Goal: Information Seeking & Learning: Learn about a topic

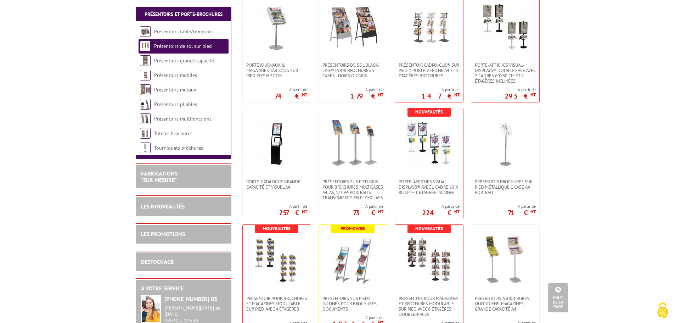
scroll to position [283, 0]
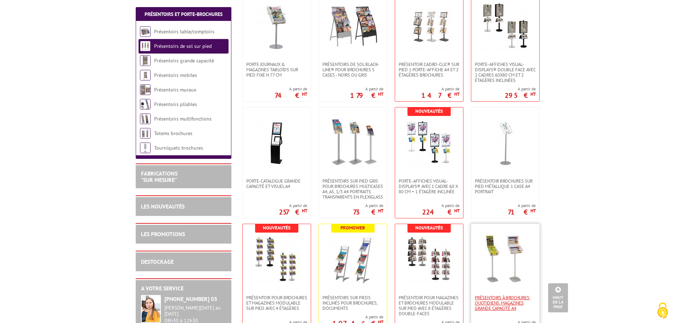
click at [500, 298] on span "Présentoirs à brochures, quotidiens, magazines grande capacité A4" at bounding box center [505, 303] width 61 height 16
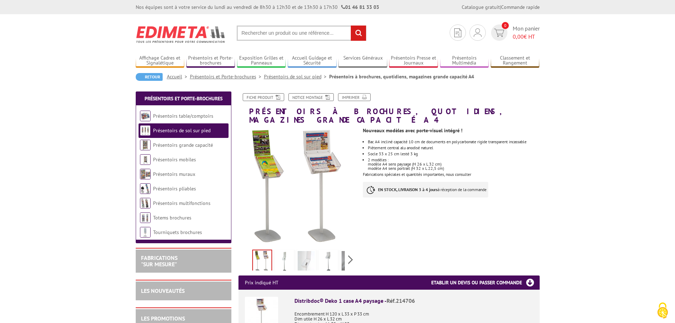
click at [284, 256] on img at bounding box center [284, 262] width 17 height 22
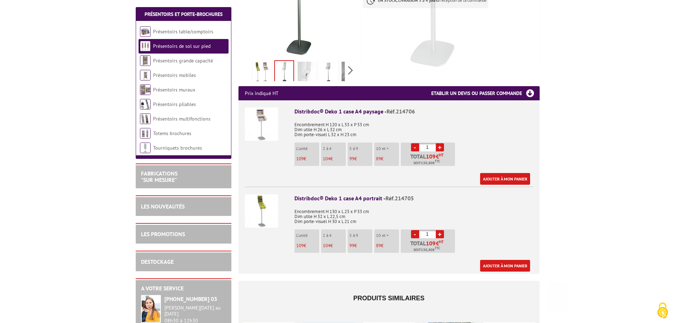
scroll to position [283, 0]
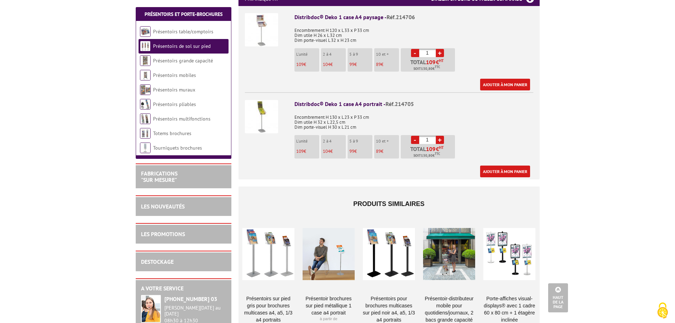
click at [447, 257] on div at bounding box center [449, 254] width 52 height 71
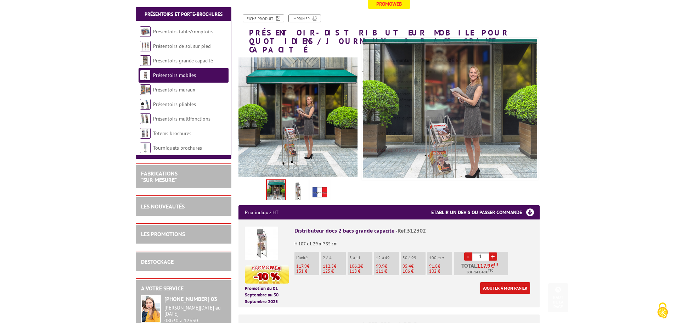
scroll to position [212, 0]
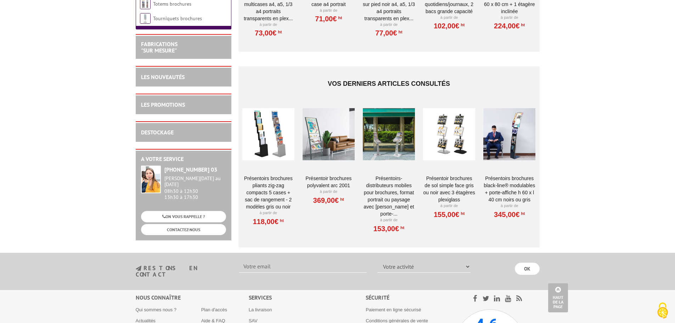
scroll to position [602, 0]
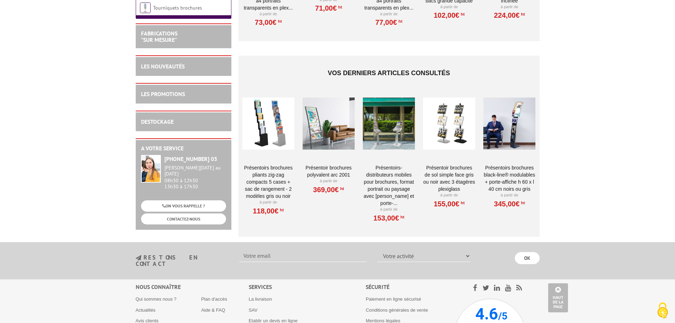
click at [393, 124] on div at bounding box center [389, 123] width 52 height 71
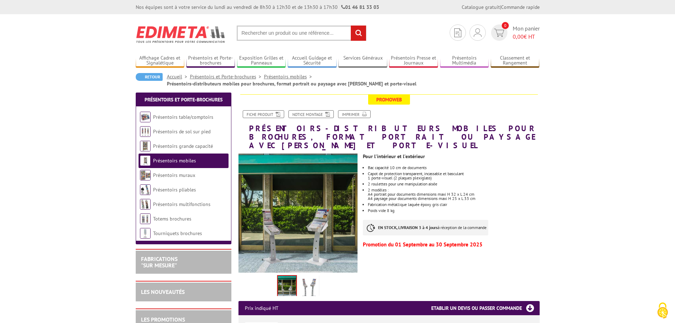
click at [306, 279] on img at bounding box center [308, 287] width 17 height 22
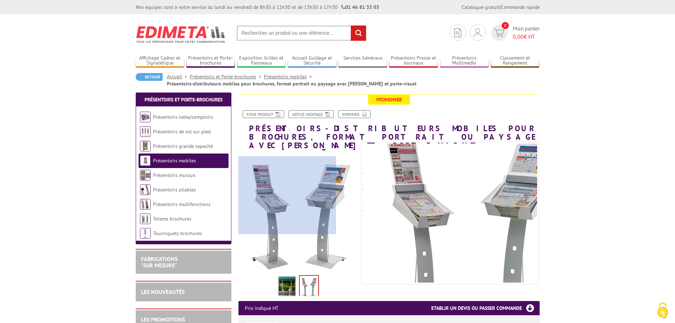
click at [272, 195] on div at bounding box center [287, 195] width 98 height 78
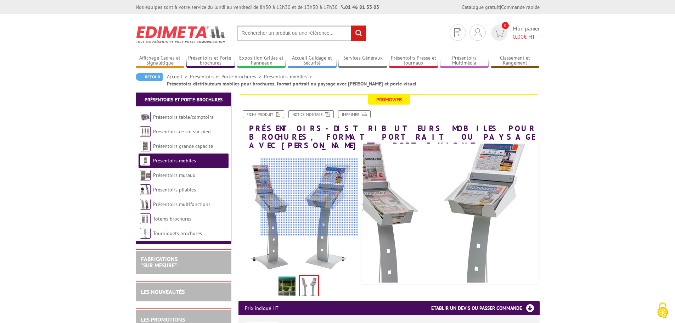
scroll to position [106, 0]
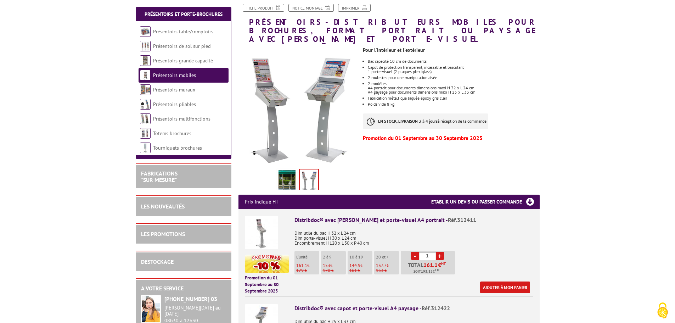
click at [264, 224] on img at bounding box center [261, 232] width 33 height 33
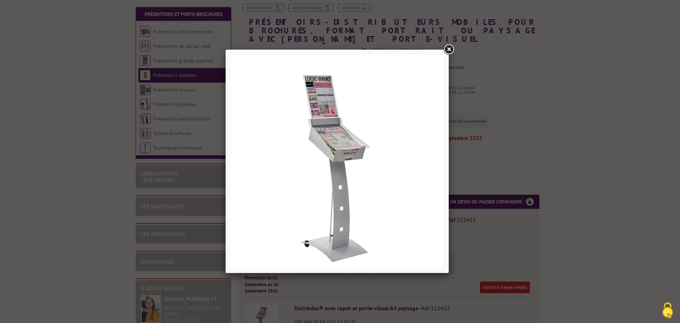
click at [449, 49] on link at bounding box center [448, 49] width 13 height 13
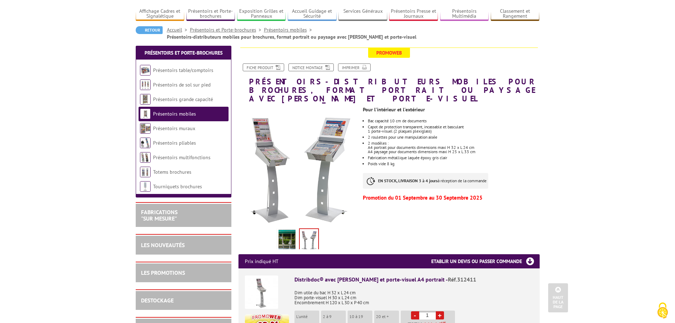
scroll to position [35, 0]
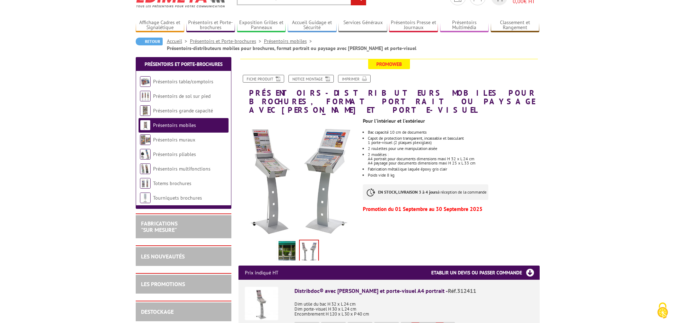
click at [260, 294] on img at bounding box center [261, 303] width 33 height 33
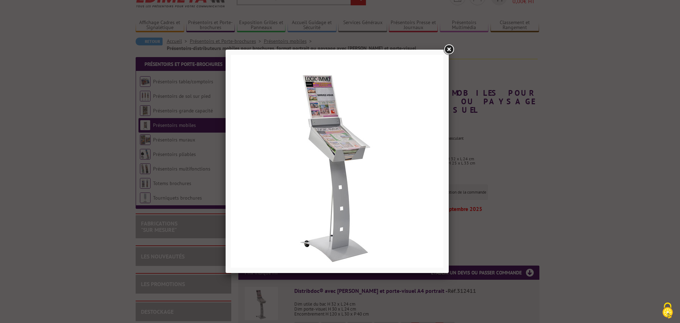
click at [448, 48] on link at bounding box center [448, 49] width 13 height 13
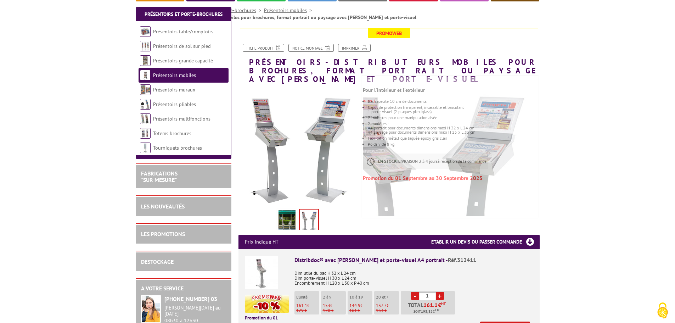
scroll to position [142, 0]
